Goal: Information Seeking & Learning: Learn about a topic

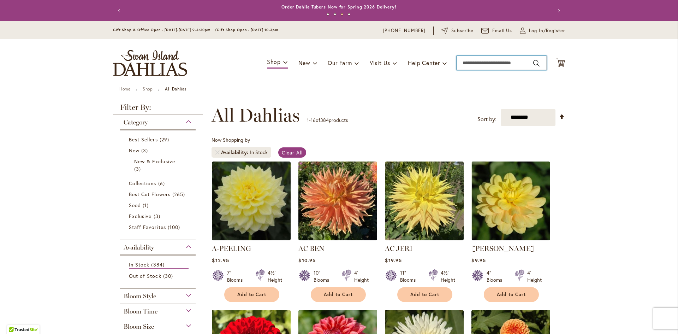
click at [478, 62] on input "Search" at bounding box center [502, 63] width 90 height 14
click at [469, 74] on span "Chief 25" at bounding box center [470, 75] width 18 height 7
type input "********"
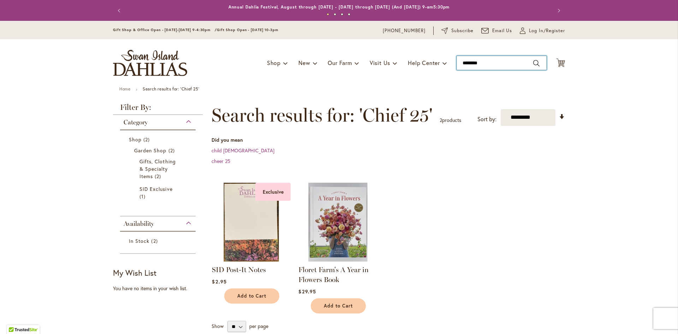
click at [487, 60] on input "********" at bounding box center [502, 63] width 90 height 14
type input "*"
click at [534, 63] on button "Search" at bounding box center [537, 63] width 6 height 11
type input "**********"
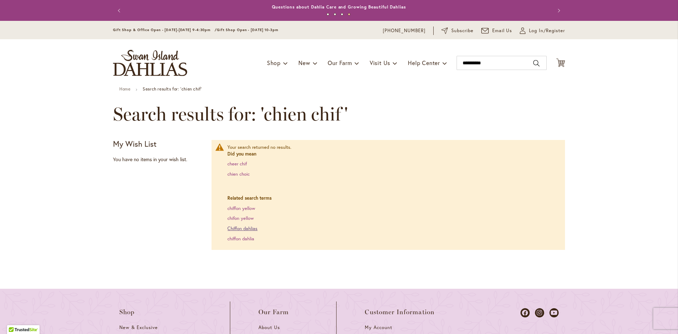
click at [232, 228] on link "Chiffon dahlias" at bounding box center [243, 228] width 30 height 6
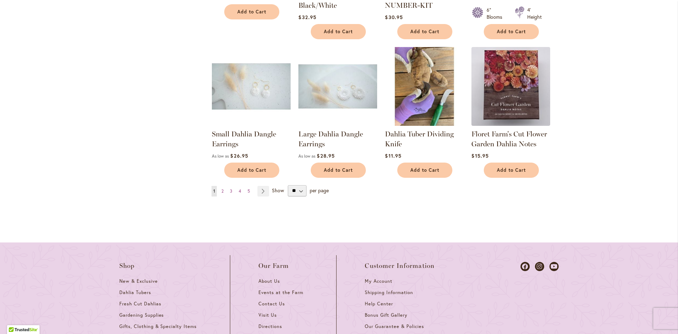
scroll to position [671, 0]
click at [222, 188] on span "2" at bounding box center [223, 190] width 2 height 5
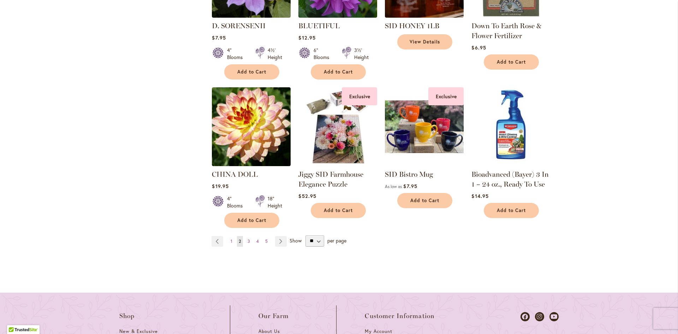
scroll to position [601, 0]
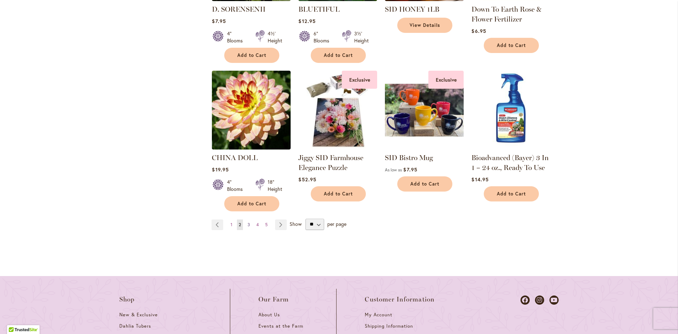
click at [248, 222] on span "3" at bounding box center [249, 224] width 2 height 5
click at [279, 222] on link "Page Next" at bounding box center [281, 224] width 12 height 11
click at [277, 222] on link "Page Next" at bounding box center [281, 224] width 12 height 11
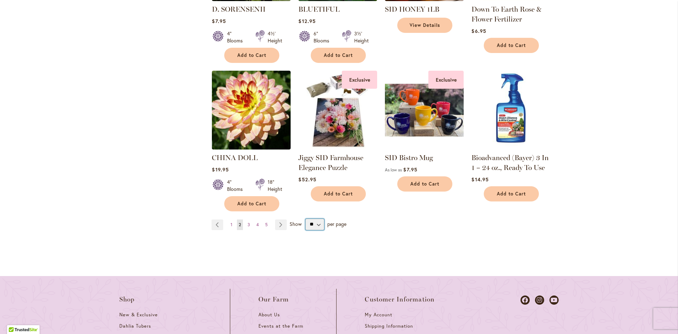
click at [315, 222] on select "** ** ** **" at bounding box center [315, 224] width 19 height 11
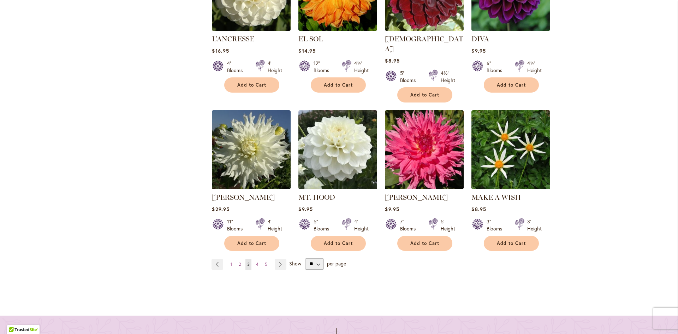
scroll to position [636, 0]
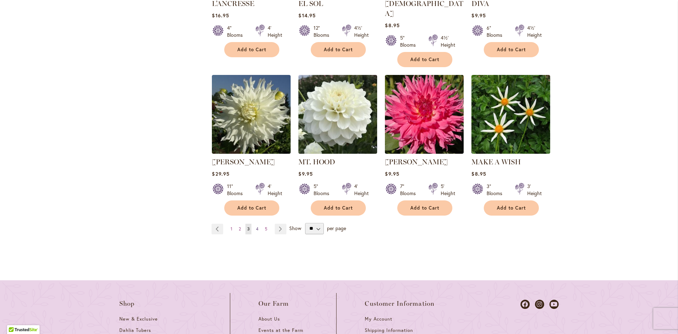
click at [256, 226] on span "4" at bounding box center [257, 228] width 2 height 5
click at [277, 224] on link "Page Next" at bounding box center [281, 229] width 12 height 11
click at [293, 224] on span "Show" at bounding box center [295, 227] width 12 height 7
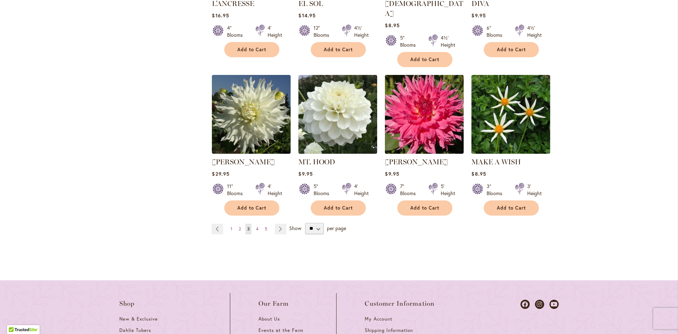
click at [305, 223] on select "** ** ** **" at bounding box center [314, 228] width 19 height 11
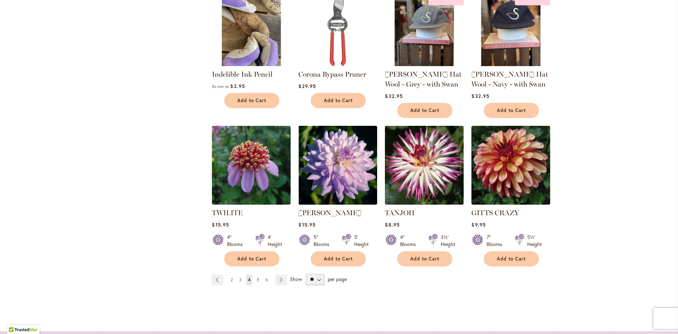
scroll to position [601, 0]
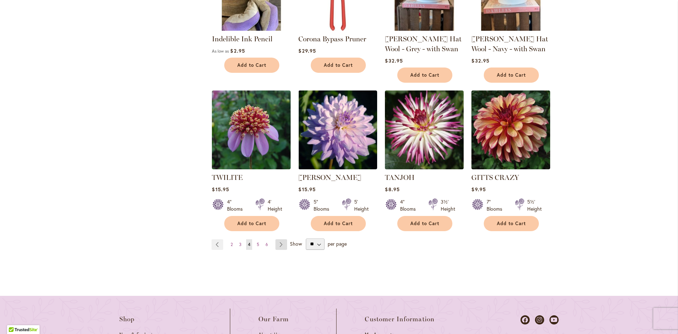
click at [276, 242] on link "Page Next" at bounding box center [282, 244] width 12 height 11
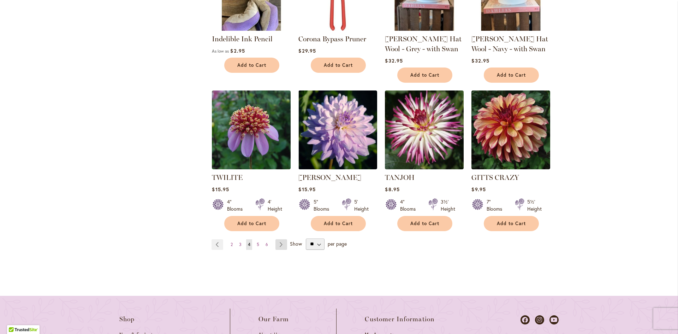
click at [276, 242] on link "Page Next" at bounding box center [282, 244] width 12 height 11
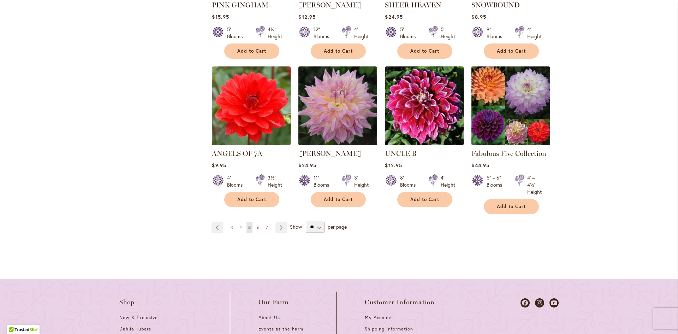
scroll to position [636, 0]
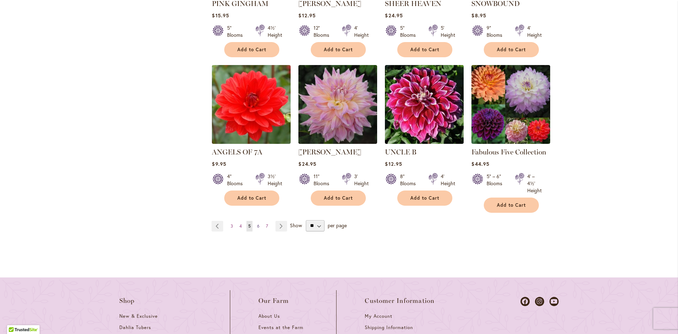
click at [257, 223] on link "Page 6" at bounding box center [258, 226] width 6 height 11
click at [257, 223] on span "6" at bounding box center [258, 225] width 2 height 5
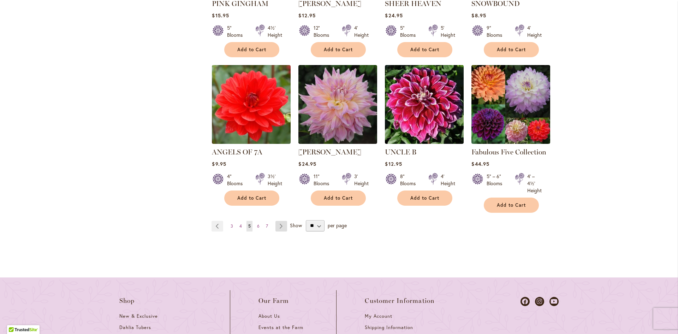
click at [279, 223] on link "Page Next" at bounding box center [282, 226] width 12 height 11
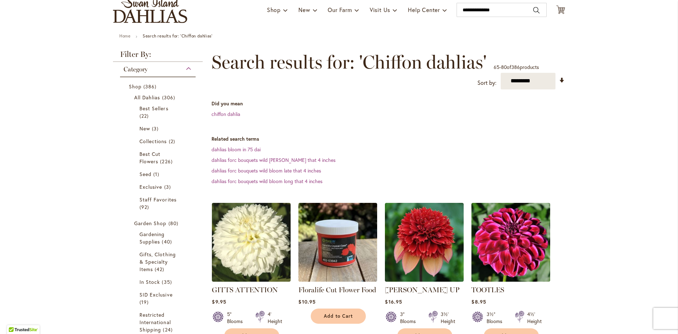
scroll to position [0, 0]
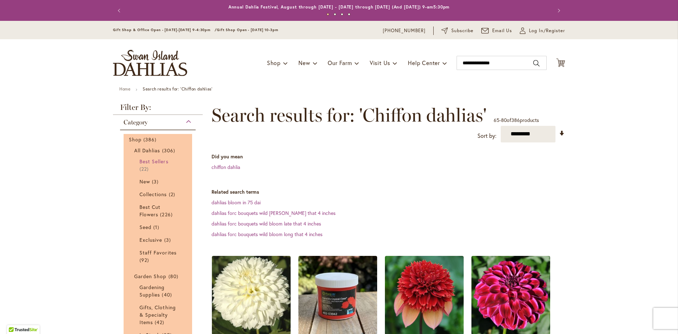
click at [145, 159] on span "Best Sellers" at bounding box center [154, 161] width 29 height 7
click at [148, 158] on span "Best Sellers" at bounding box center [154, 161] width 29 height 7
click at [150, 159] on span "Best Sellers" at bounding box center [154, 161] width 29 height 7
click at [151, 161] on span "Best Sellers" at bounding box center [154, 161] width 29 height 7
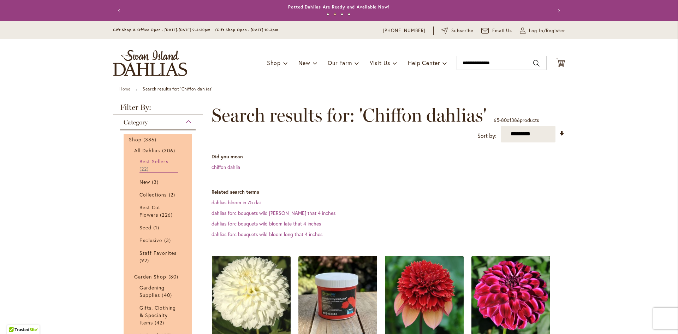
click at [151, 161] on span "Best Sellers" at bounding box center [154, 161] width 29 height 7
click at [143, 168] on span "22 items" at bounding box center [145, 168] width 11 height 7
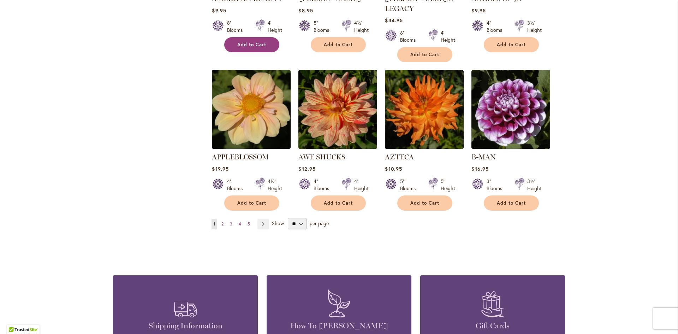
scroll to position [565, 0]
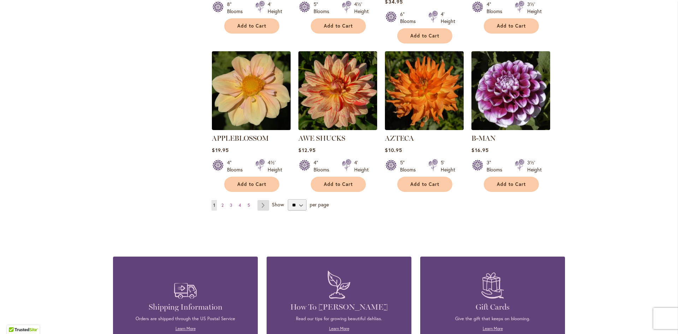
click at [259, 200] on link "Page Next" at bounding box center [264, 205] width 12 height 11
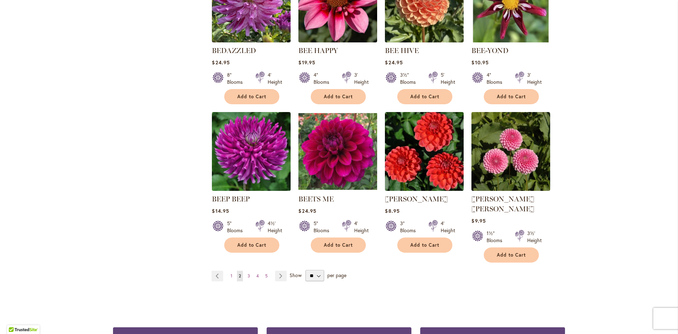
scroll to position [530, 0]
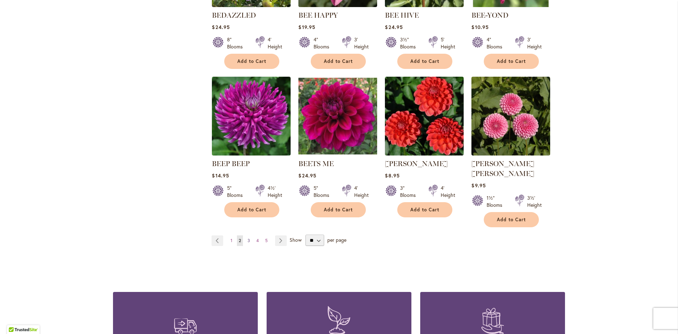
click at [248, 238] on span "3" at bounding box center [249, 240] width 2 height 5
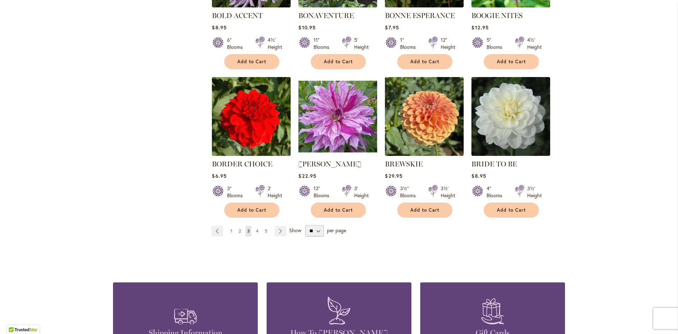
scroll to position [530, 0]
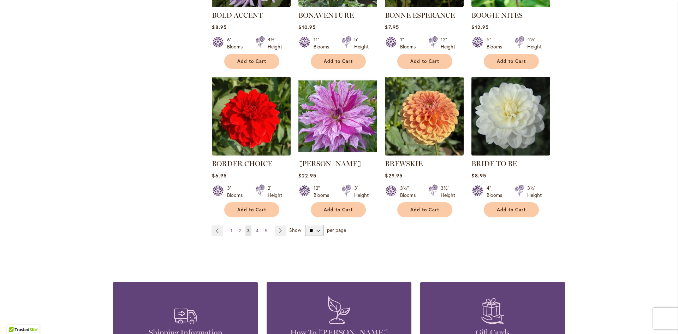
click at [256, 228] on span "4" at bounding box center [257, 230] width 2 height 5
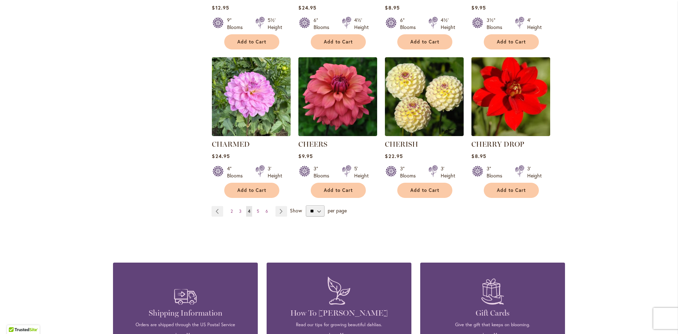
scroll to position [565, 0]
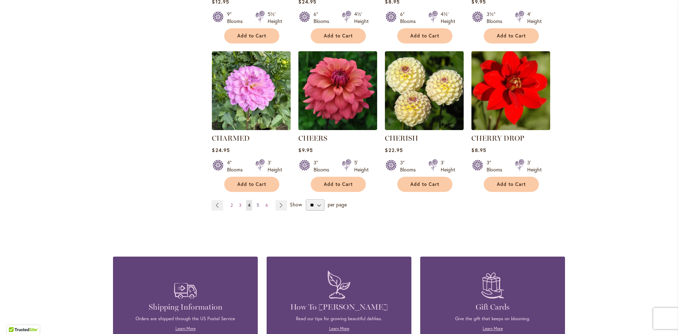
click at [257, 203] on span "5" at bounding box center [258, 204] width 2 height 5
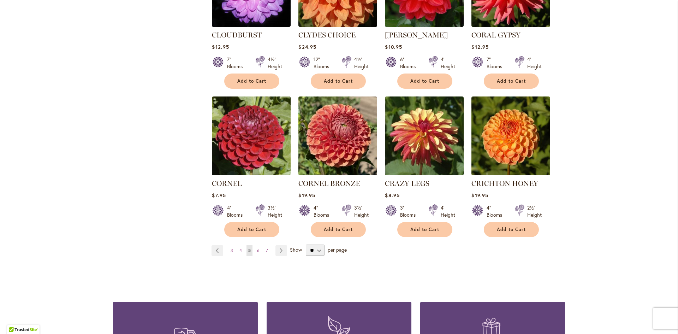
scroll to position [565, 0]
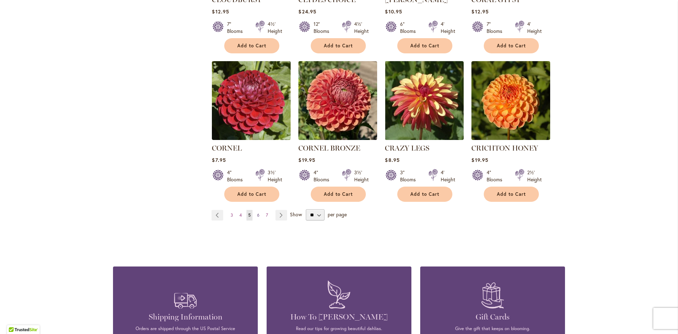
click at [257, 210] on link "Page 6" at bounding box center [258, 215] width 6 height 11
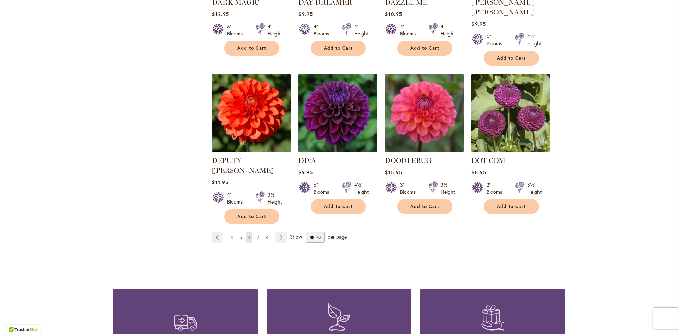
scroll to position [565, 0]
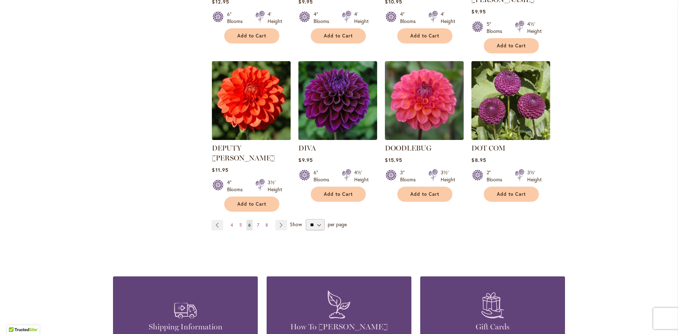
click at [257, 220] on link "Page 7" at bounding box center [258, 225] width 6 height 11
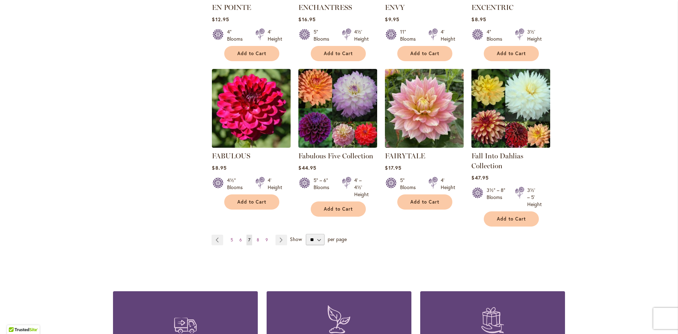
scroll to position [565, 0]
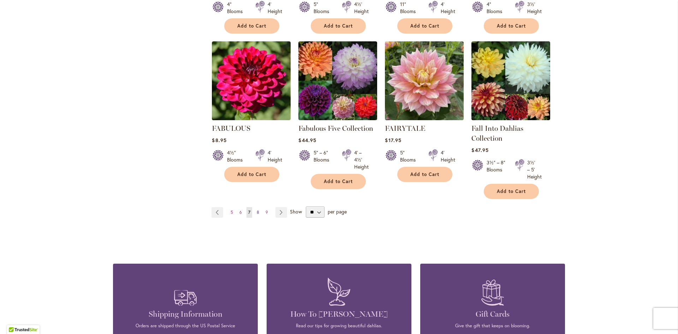
click at [257, 211] on span "8" at bounding box center [258, 212] width 2 height 5
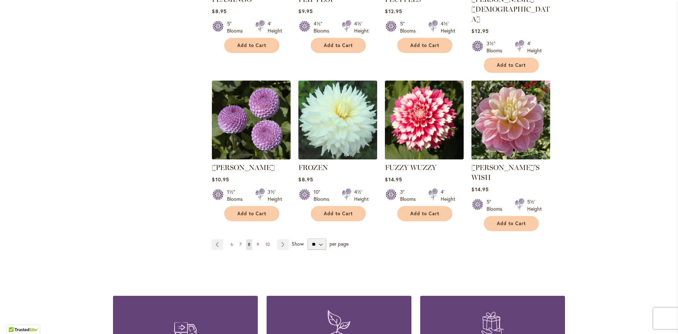
scroll to position [565, 0]
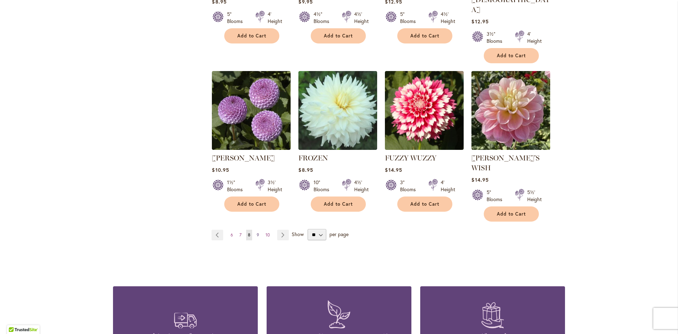
click at [257, 232] on span "9" at bounding box center [258, 234] width 2 height 5
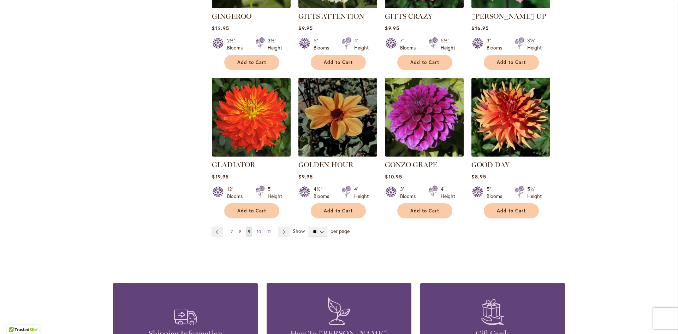
scroll to position [565, 0]
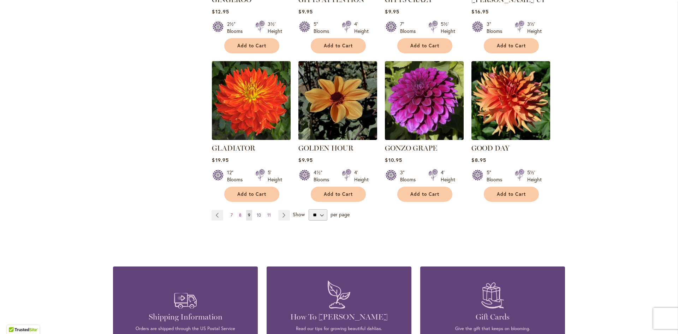
click at [257, 212] on span "10" at bounding box center [259, 214] width 4 height 5
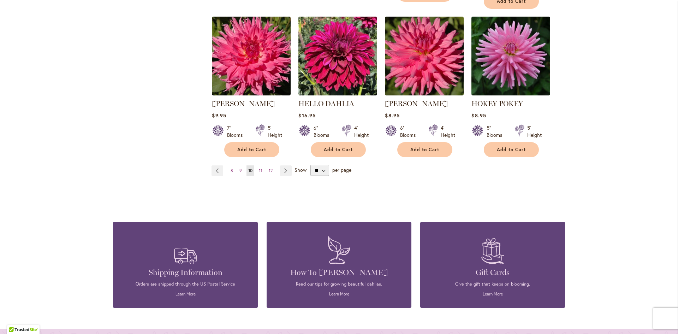
scroll to position [636, 0]
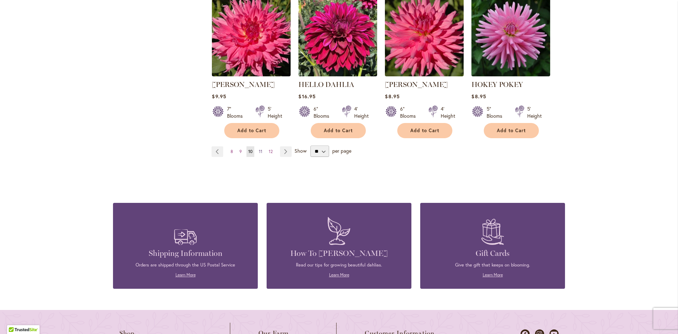
click at [257, 151] on link "Page 11" at bounding box center [260, 151] width 7 height 11
